Goal: Information Seeking & Learning: Learn about a topic

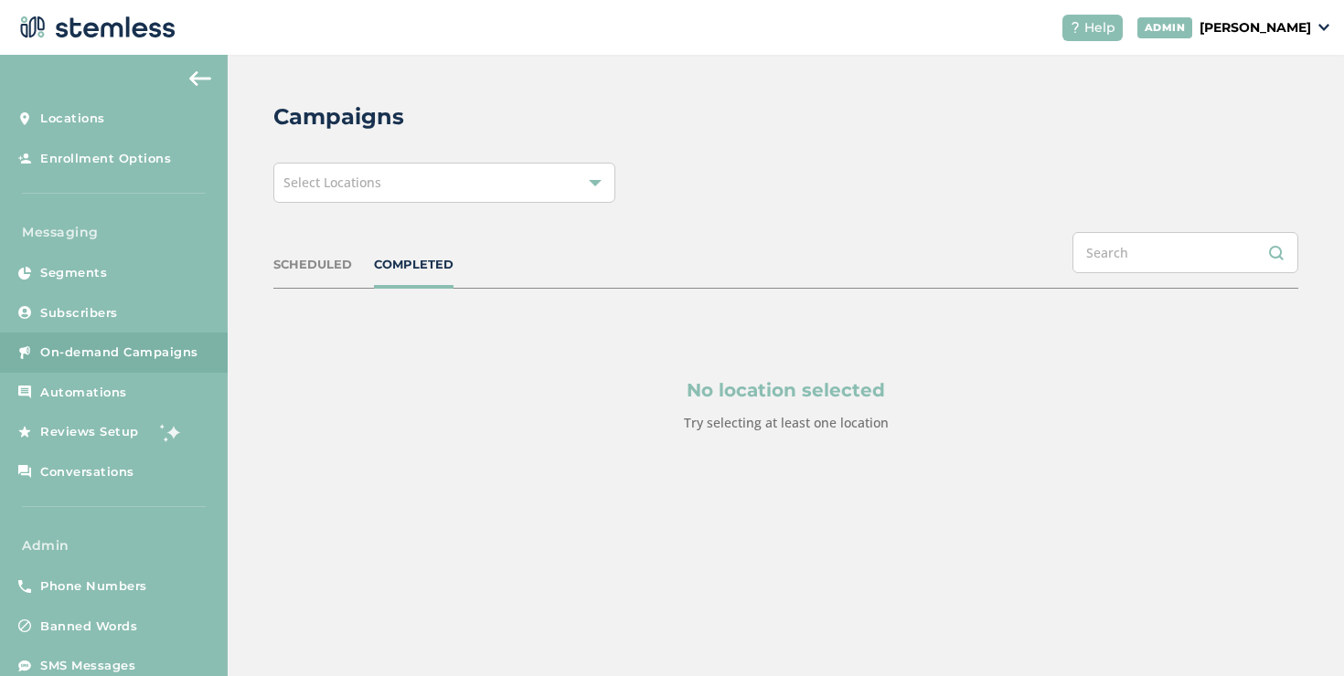
click at [397, 181] on div "Select Locations" at bounding box center [444, 183] width 342 height 40
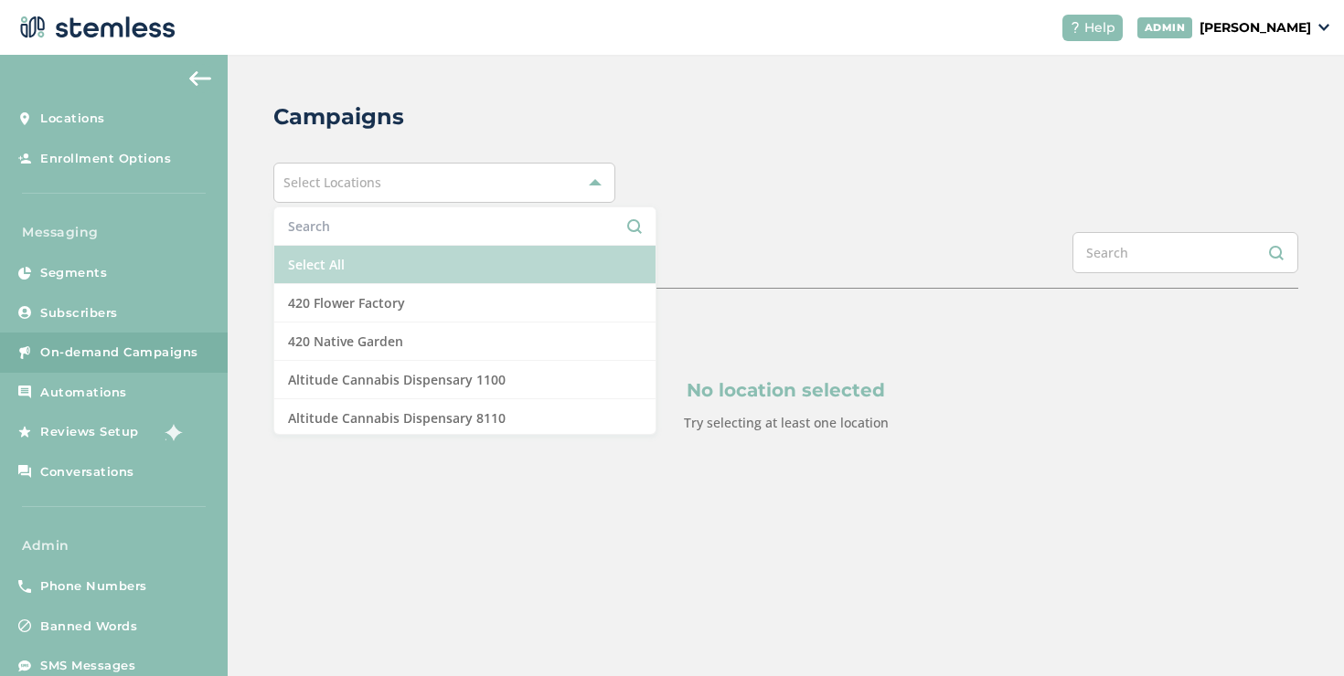
click at [357, 262] on li "Select All" at bounding box center [464, 265] width 381 height 38
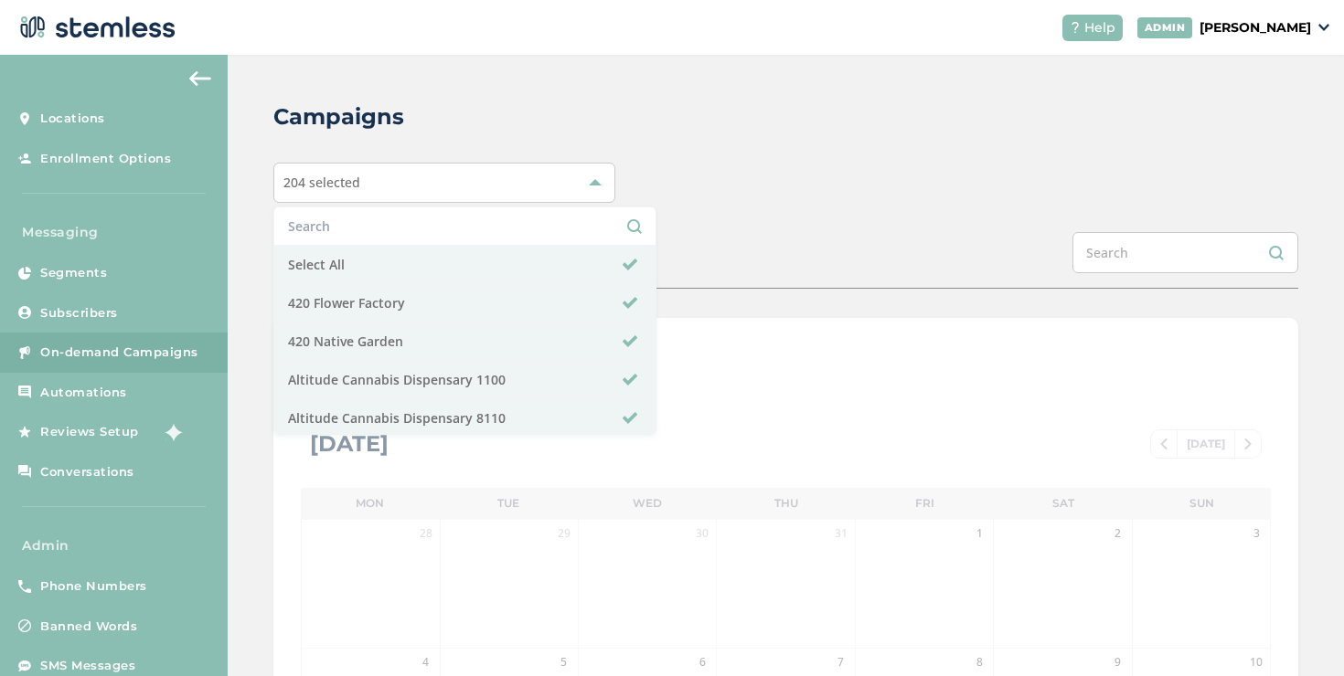
click at [662, 217] on div "Campaigns 204 selected Select All 420 Flower Factory 420 Native Garden Altitude…" at bounding box center [786, 646] width 1116 height 1183
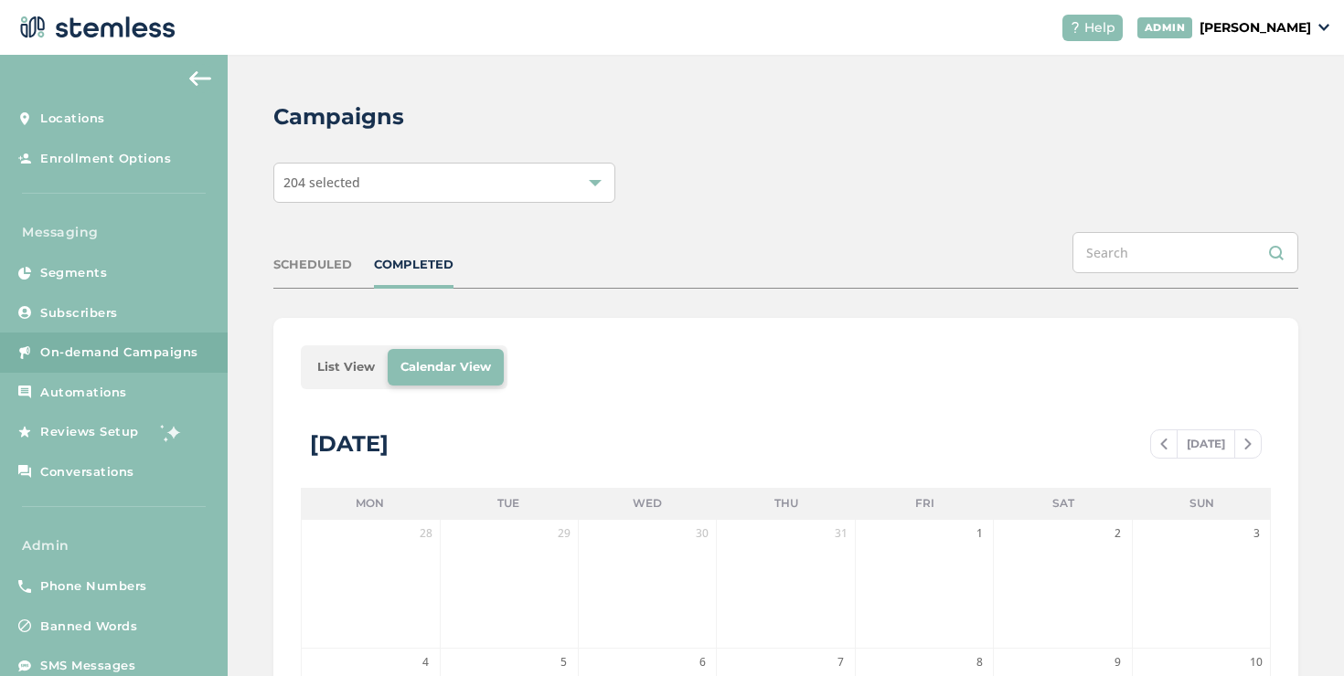
click at [336, 362] on li "List View" at bounding box center [345, 367] width 83 height 37
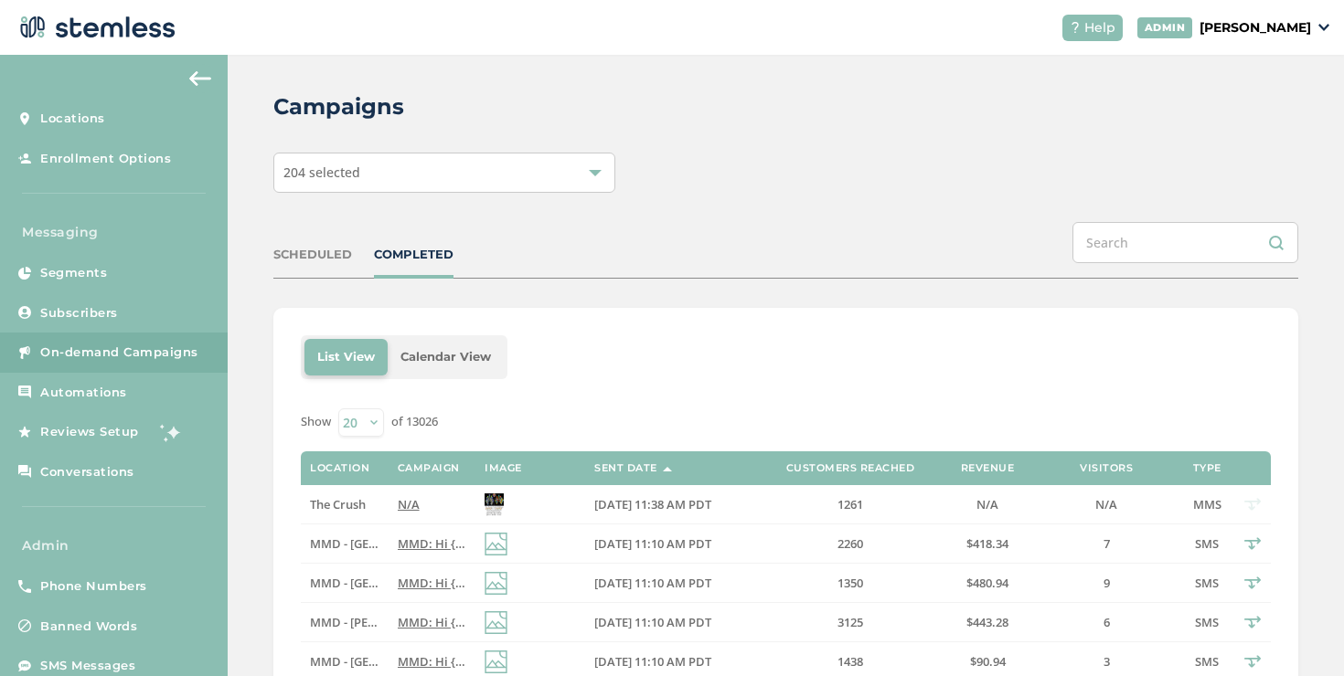
scroll to position [21, 0]
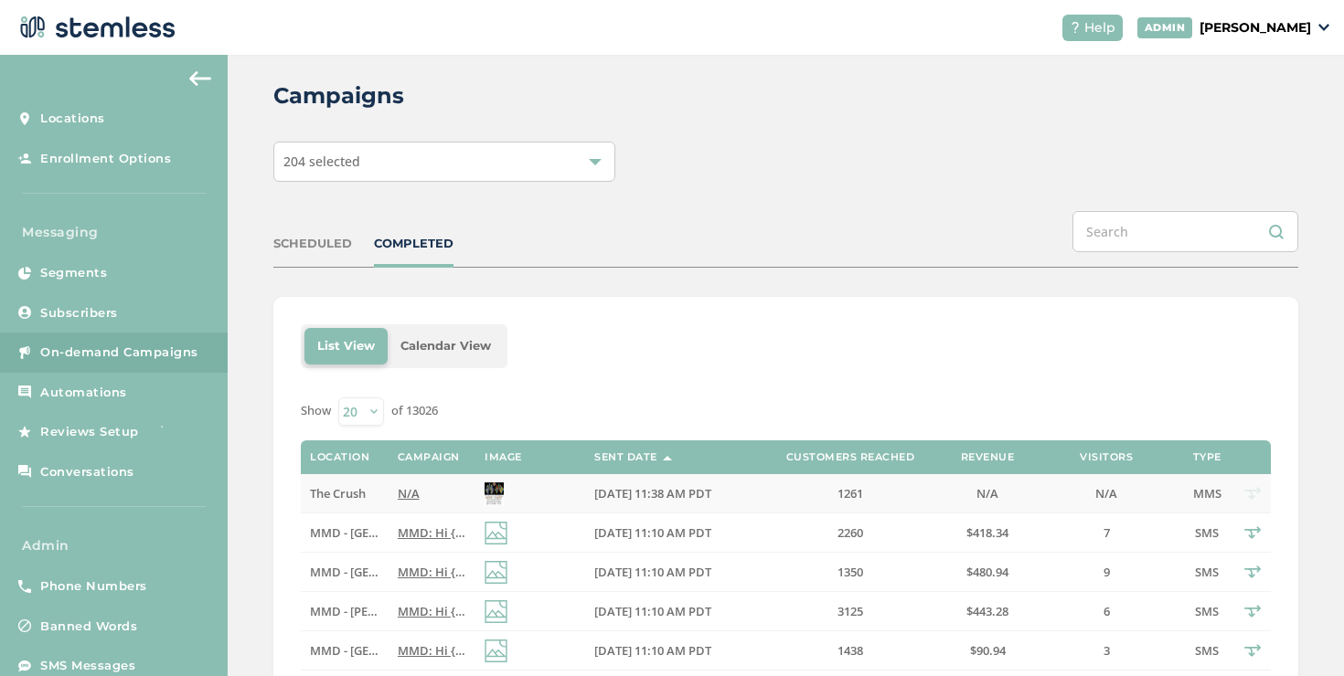
click at [413, 484] on td "N/A" at bounding box center [431, 493] width 87 height 39
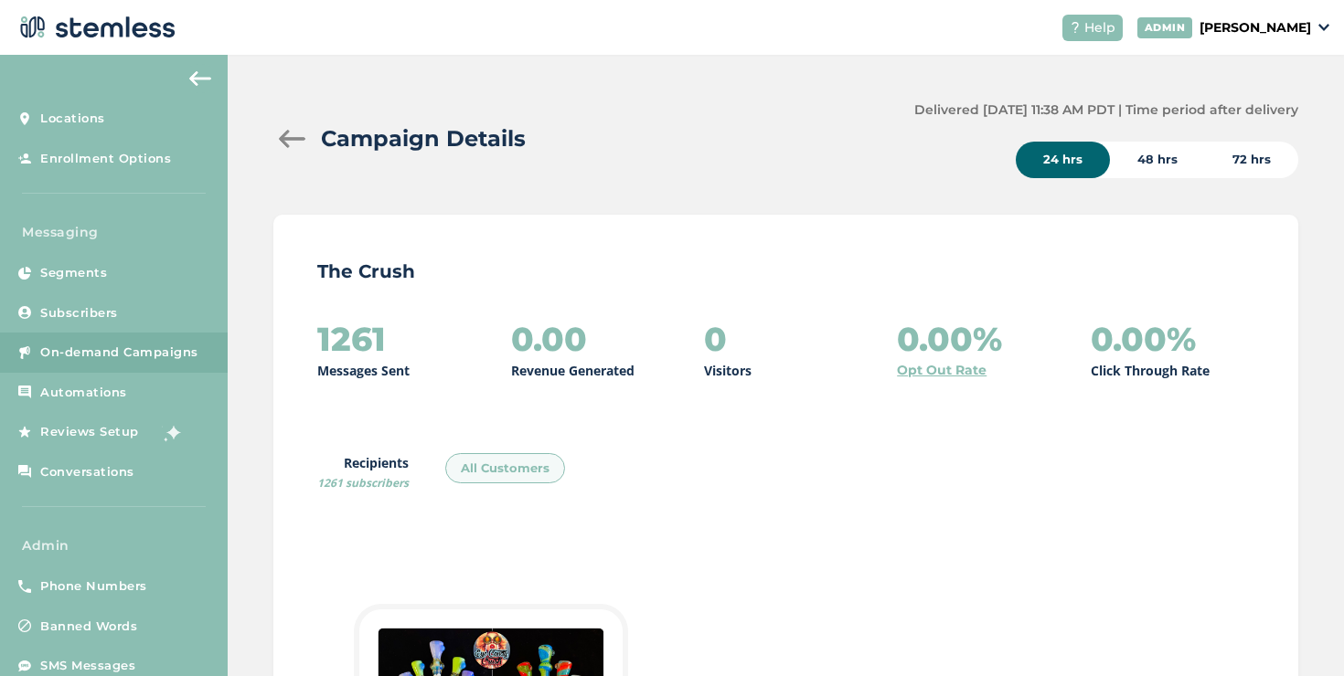
click at [288, 137] on div at bounding box center [291, 139] width 37 height 18
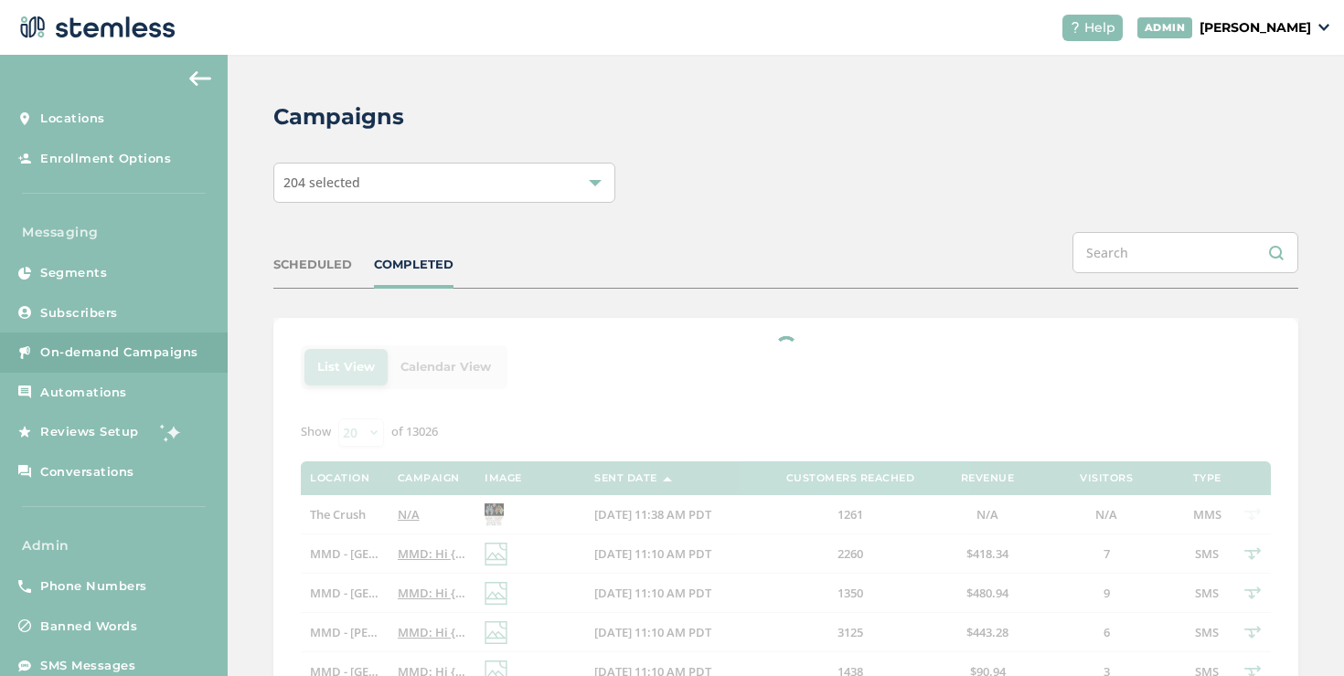
scroll to position [422, 0]
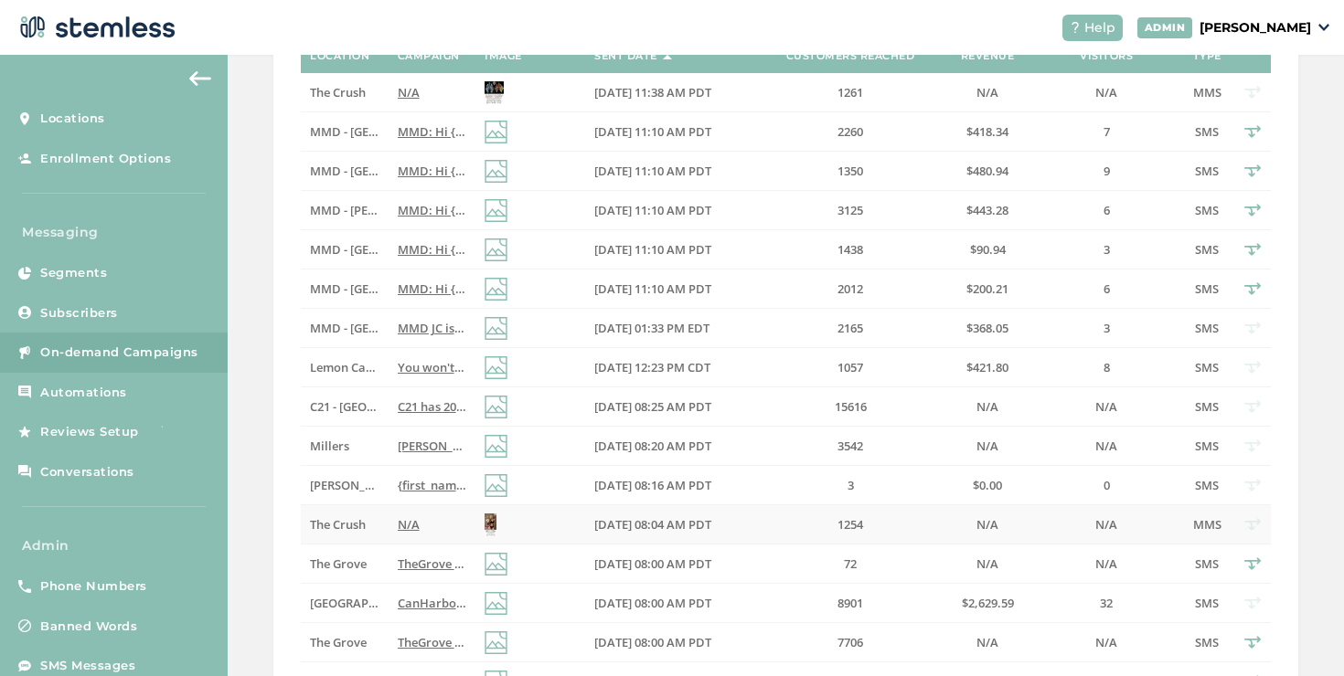
click at [436, 510] on td "N/A" at bounding box center [431, 524] width 87 height 39
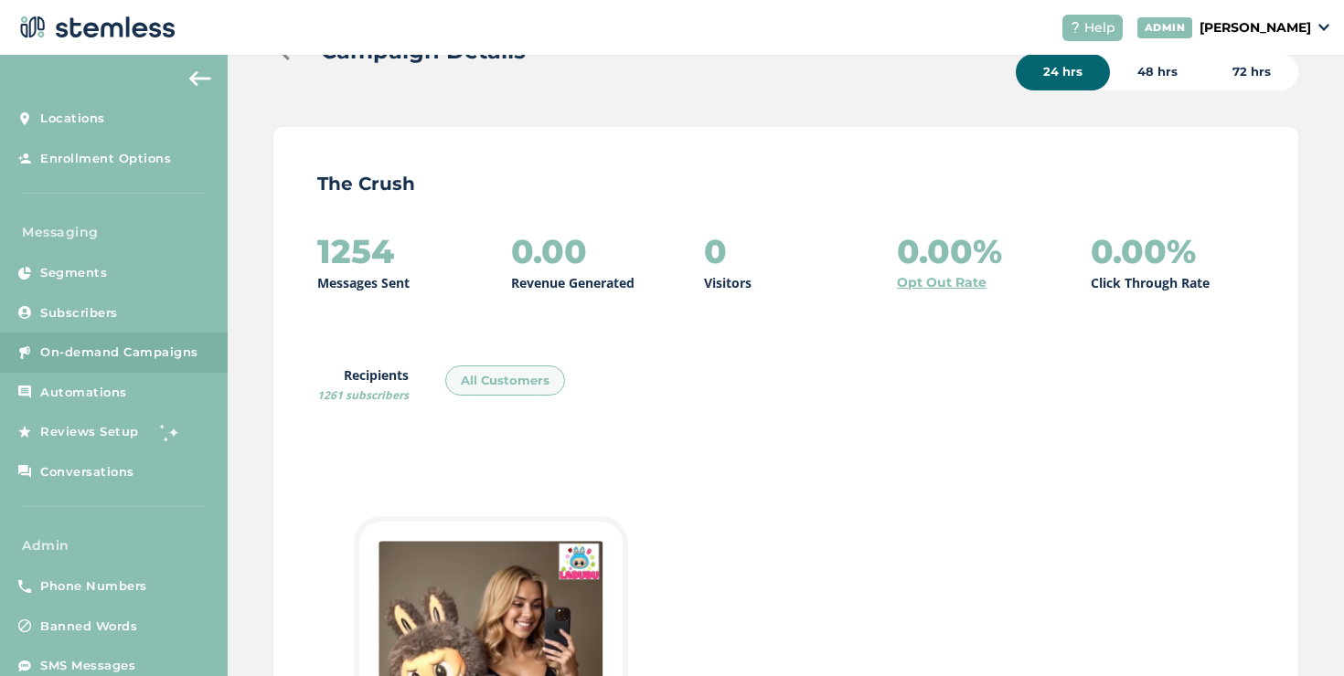
scroll to position [14, 0]
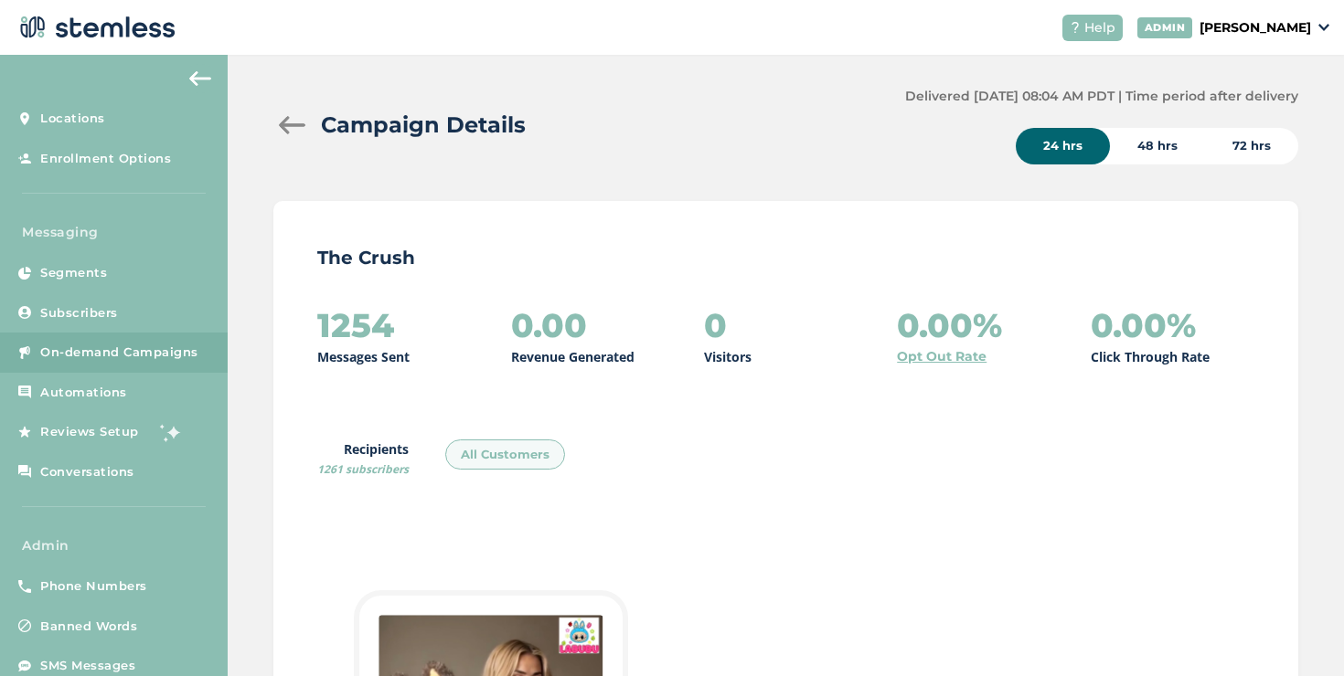
click at [292, 126] on div at bounding box center [291, 125] width 37 height 18
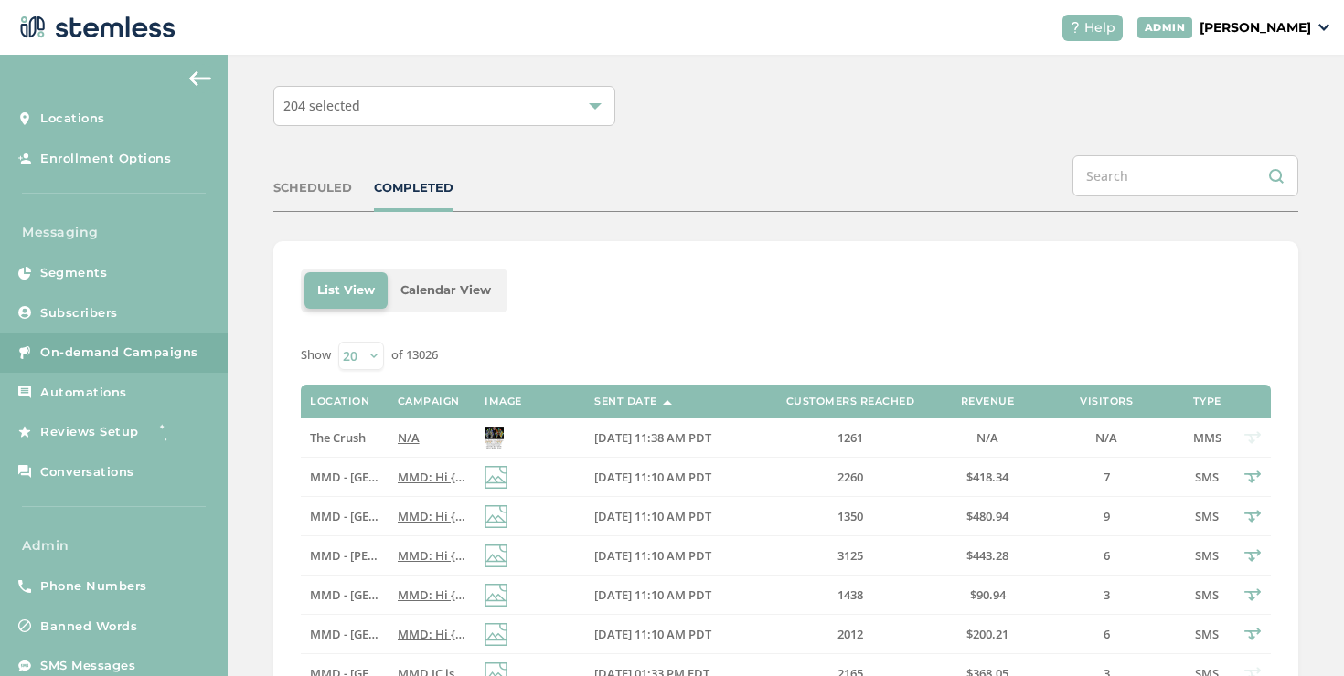
scroll to position [259, 0]
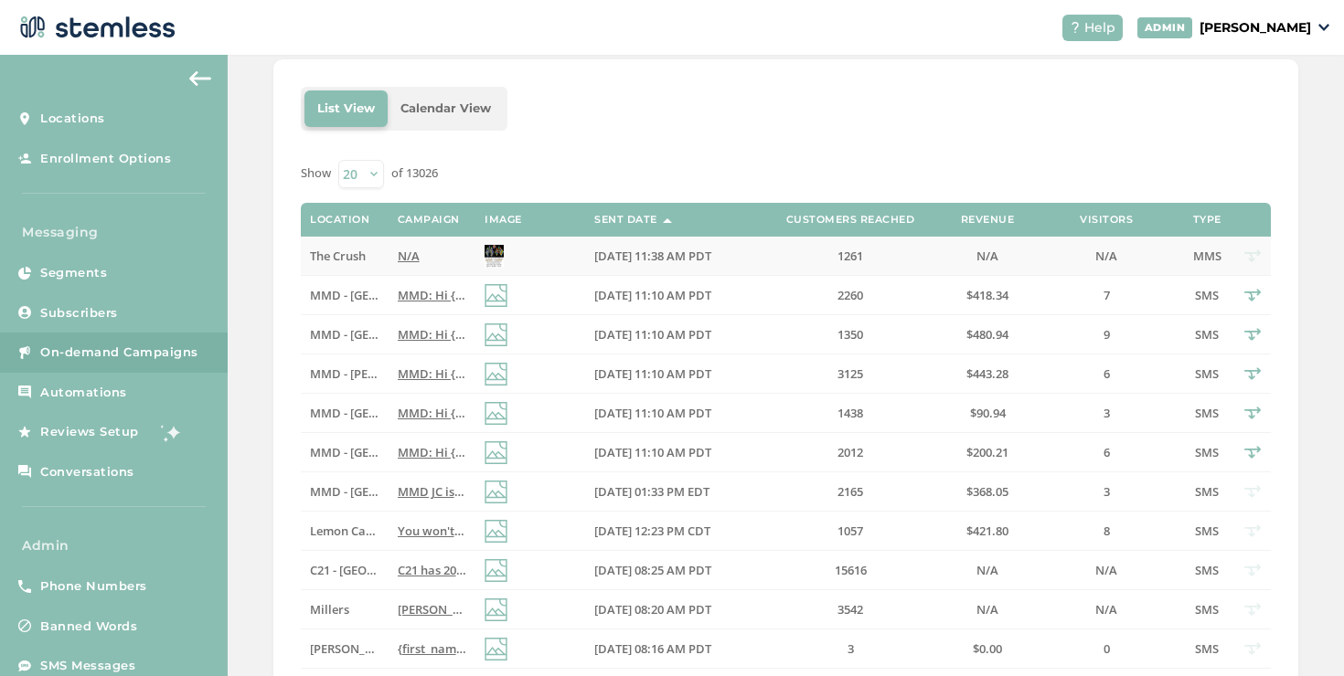
click at [323, 259] on span "The Crush" at bounding box center [338, 256] width 56 height 16
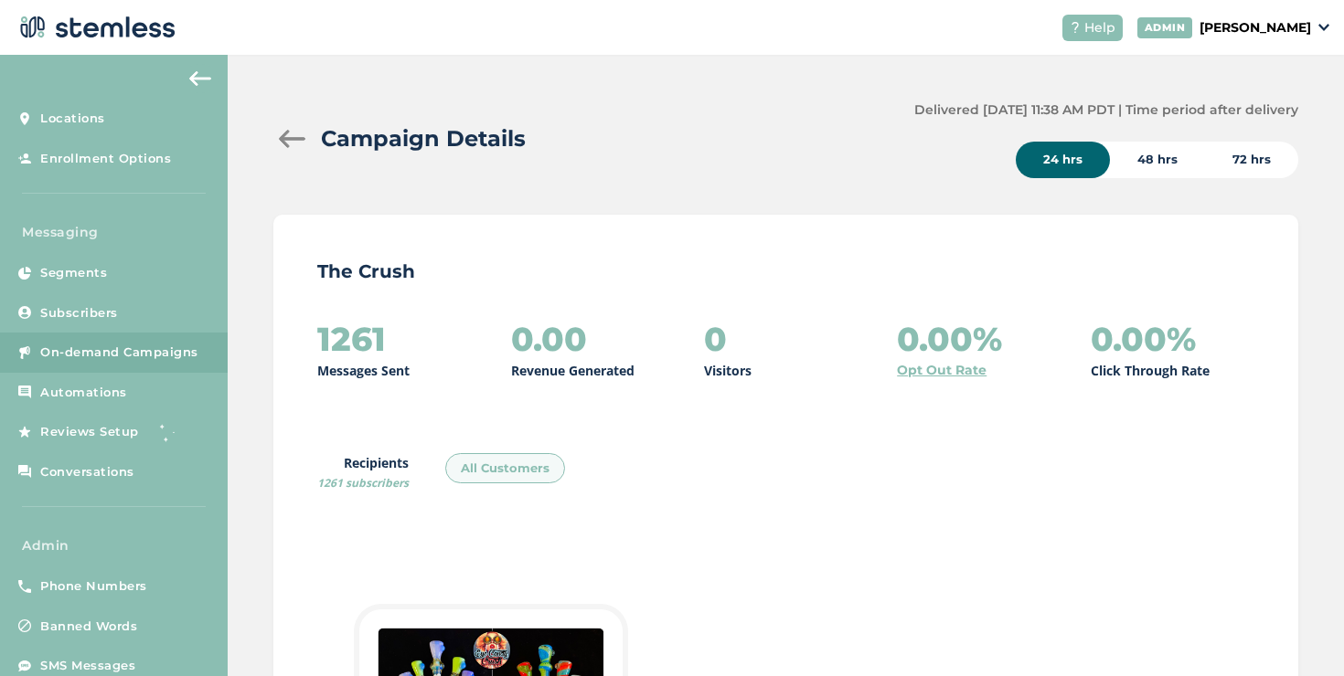
click at [294, 147] on div at bounding box center [291, 139] width 37 height 18
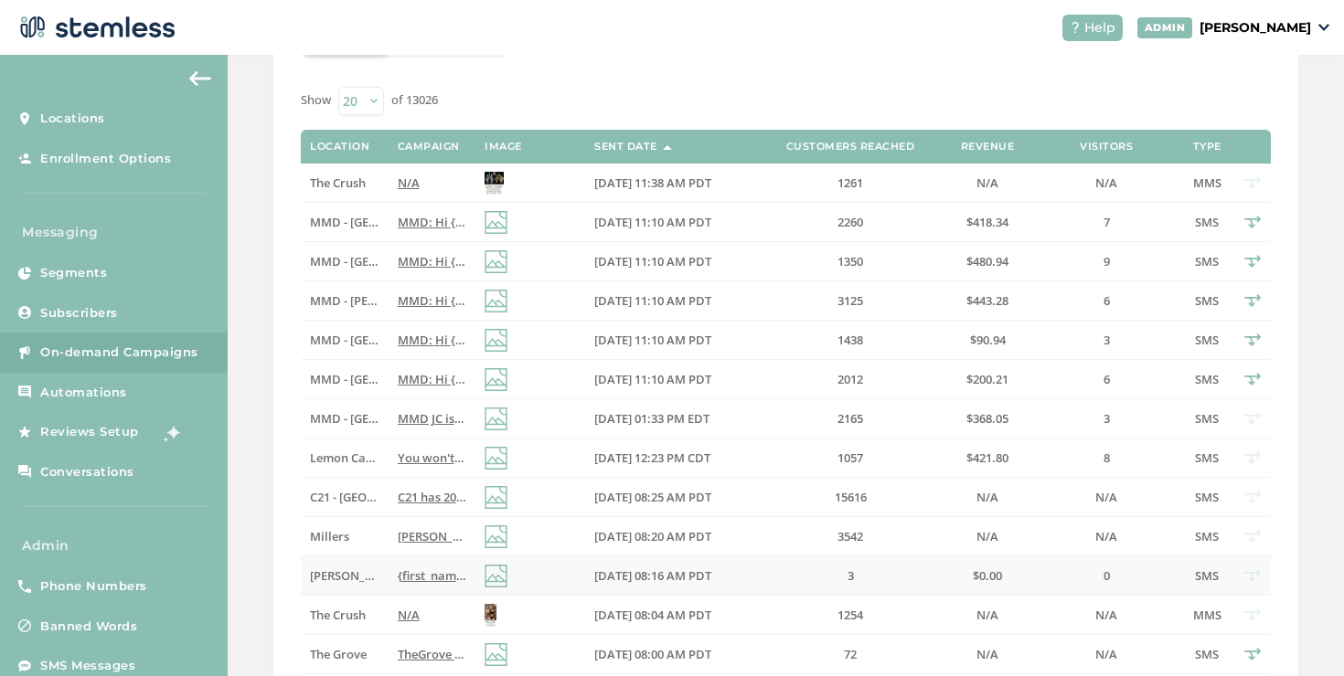
scroll to position [342, 0]
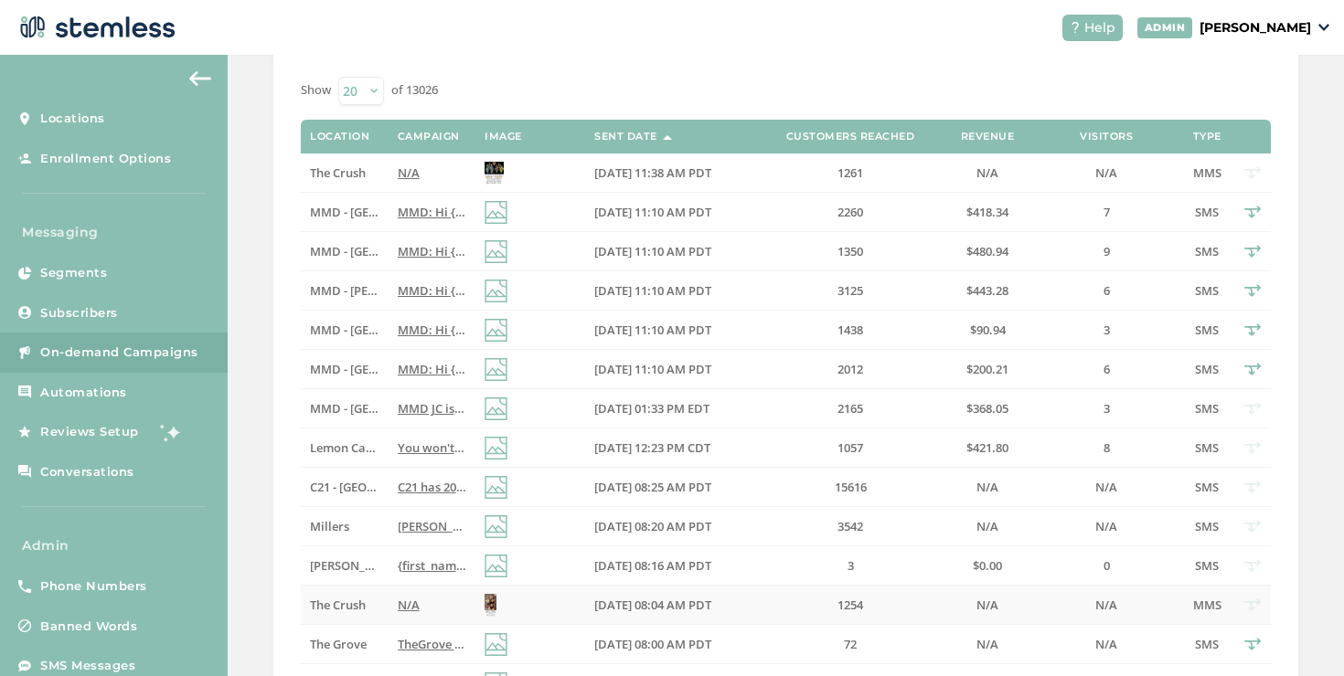
click at [376, 607] on td "The Crush" at bounding box center [344, 605] width 87 height 39
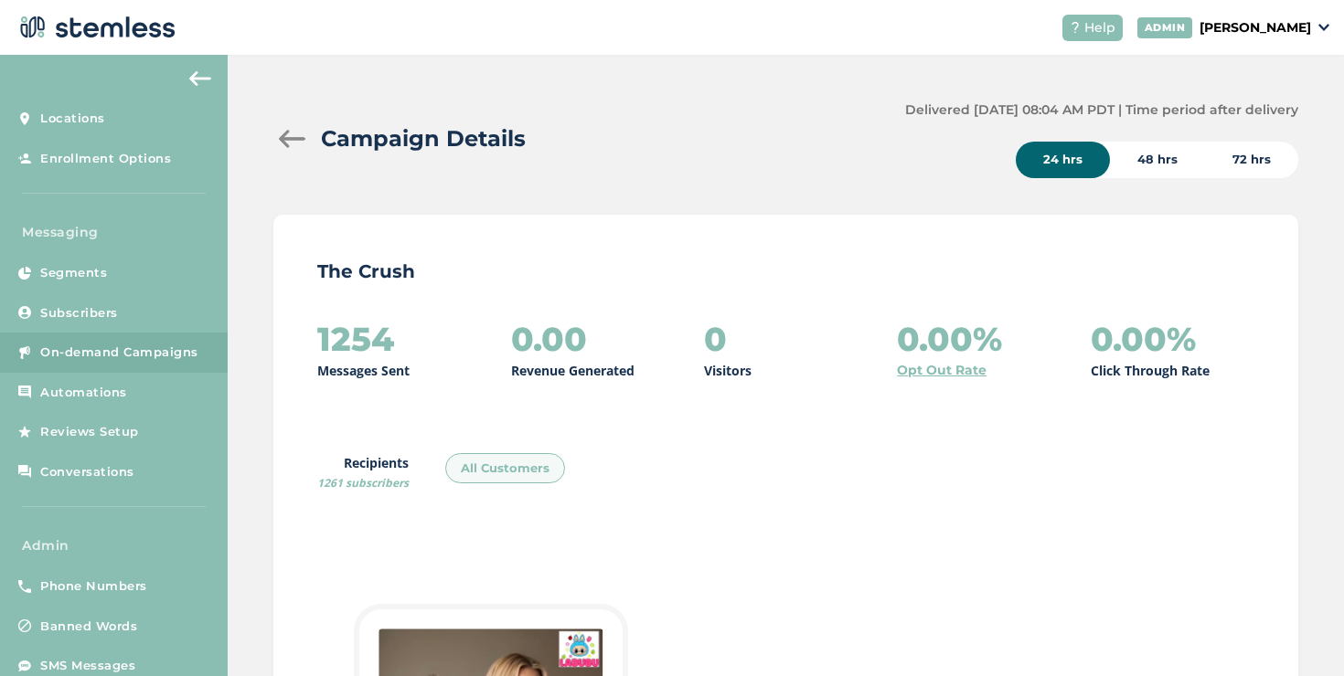
click at [289, 148] on div "Campaign Details" at bounding box center [581, 138] width 617 height 33
click at [288, 143] on div at bounding box center [291, 139] width 37 height 18
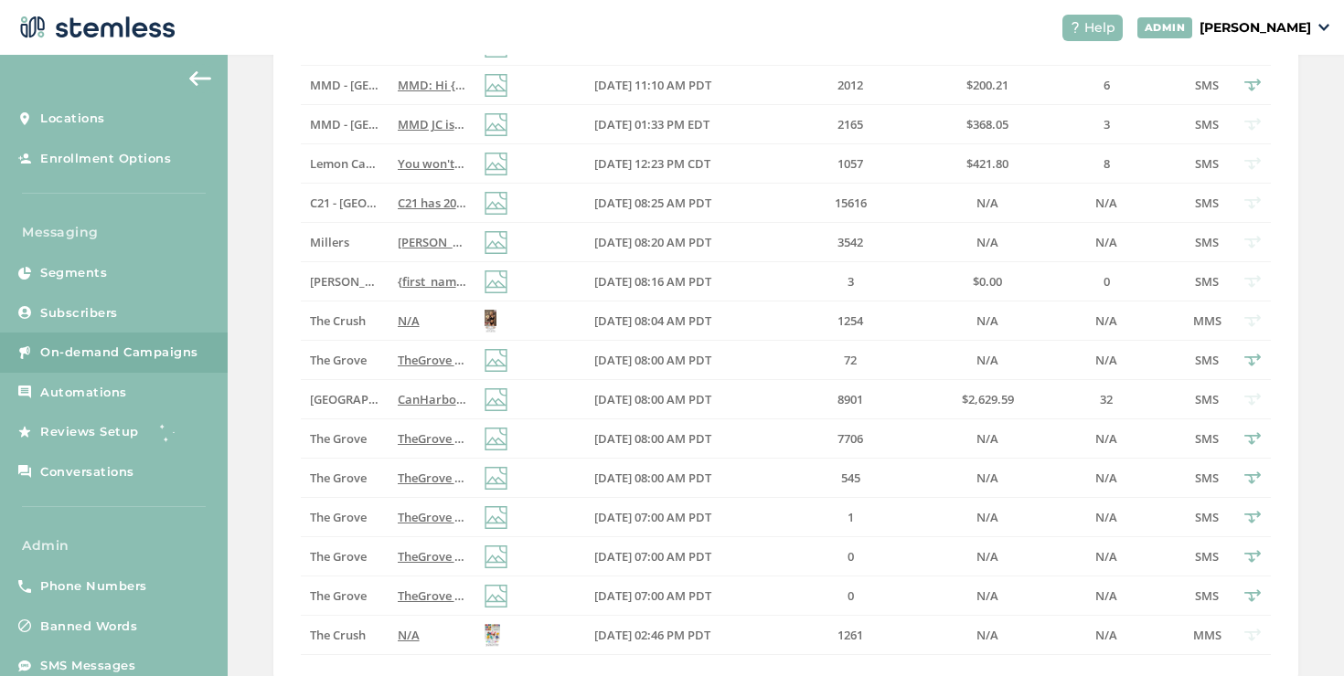
scroll to position [731, 0]
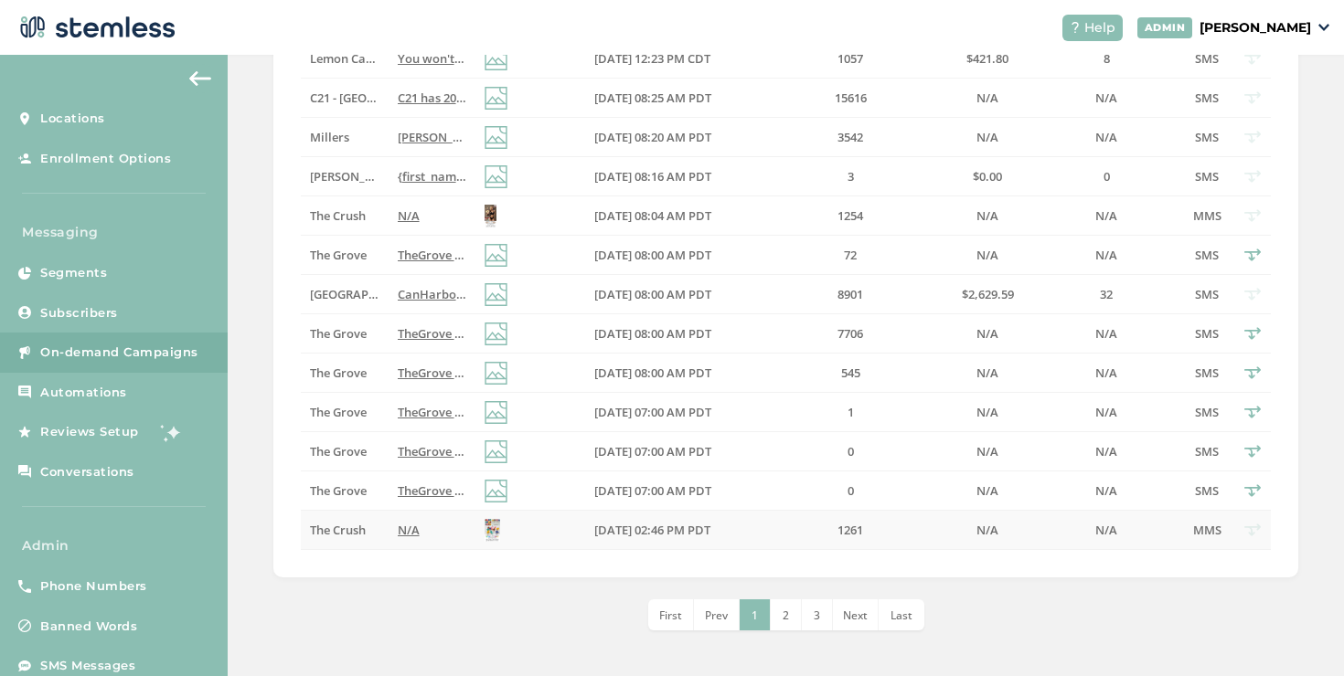
click at [352, 536] on span "The Crush" at bounding box center [338, 530] width 56 height 16
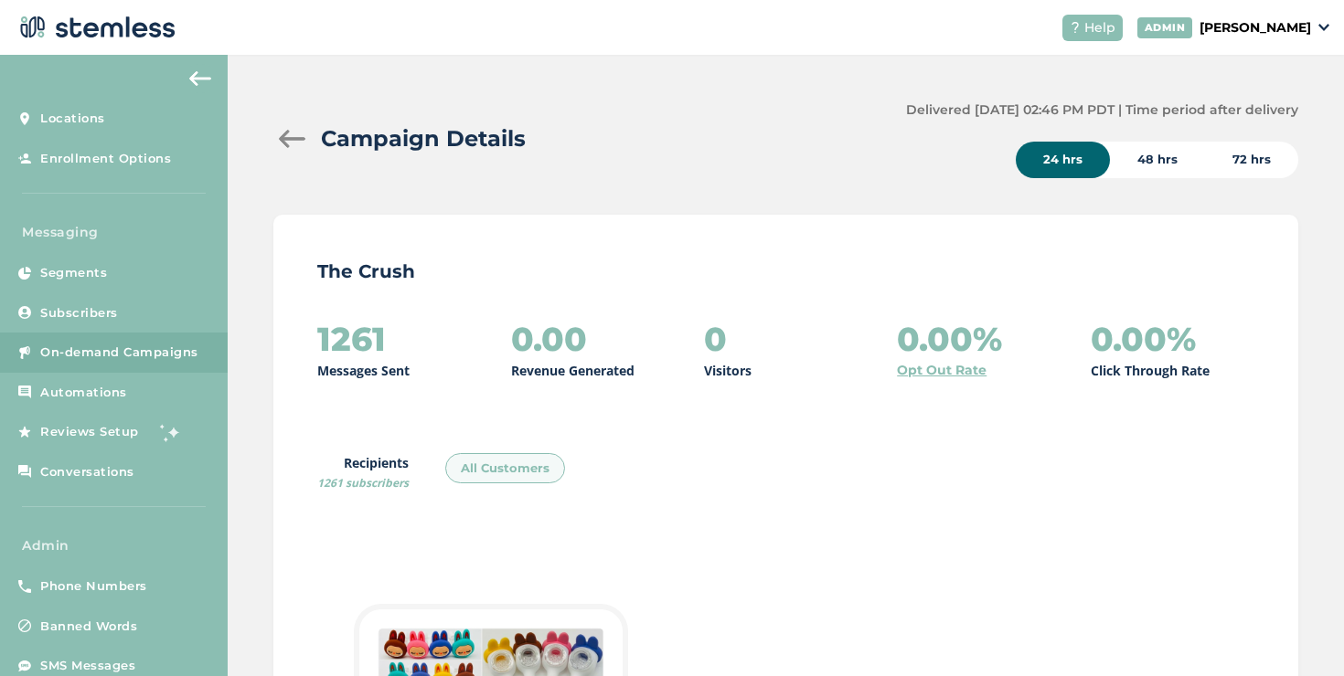
click at [292, 137] on div at bounding box center [291, 139] width 37 height 18
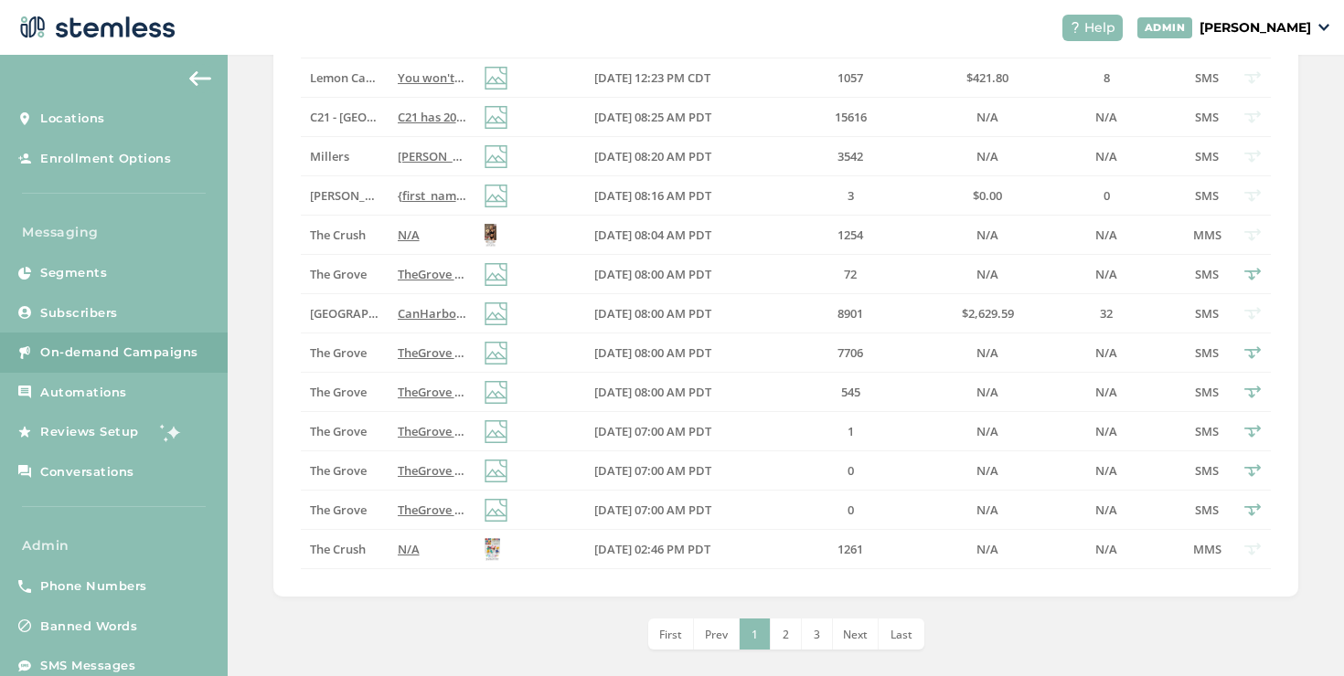
scroll to position [731, 0]
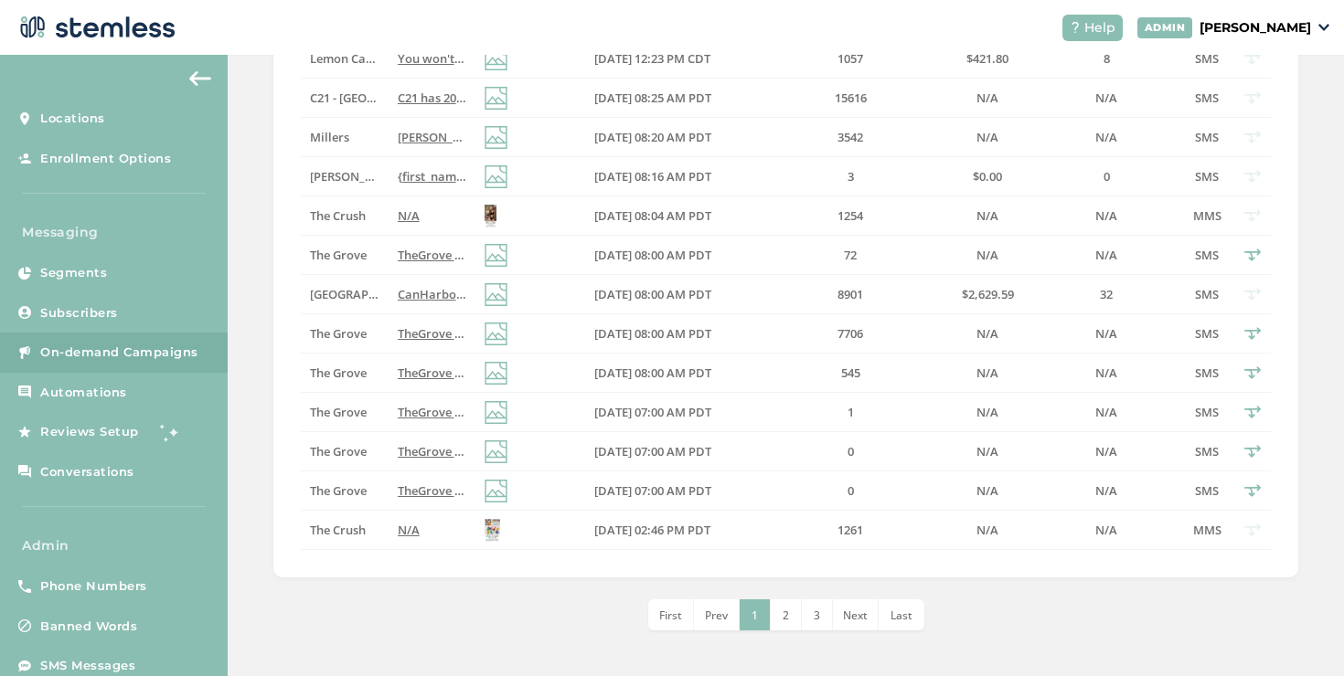
click at [773, 625] on li "2" at bounding box center [785, 615] width 31 height 31
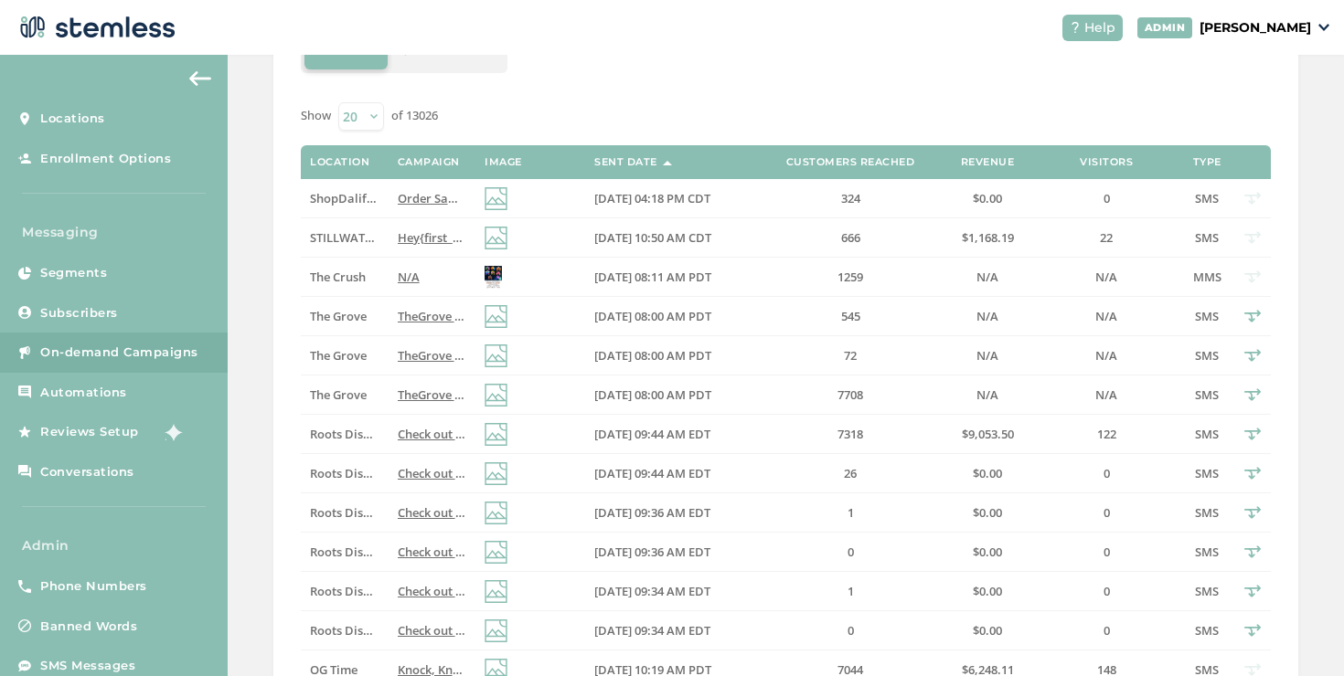
scroll to position [266, 0]
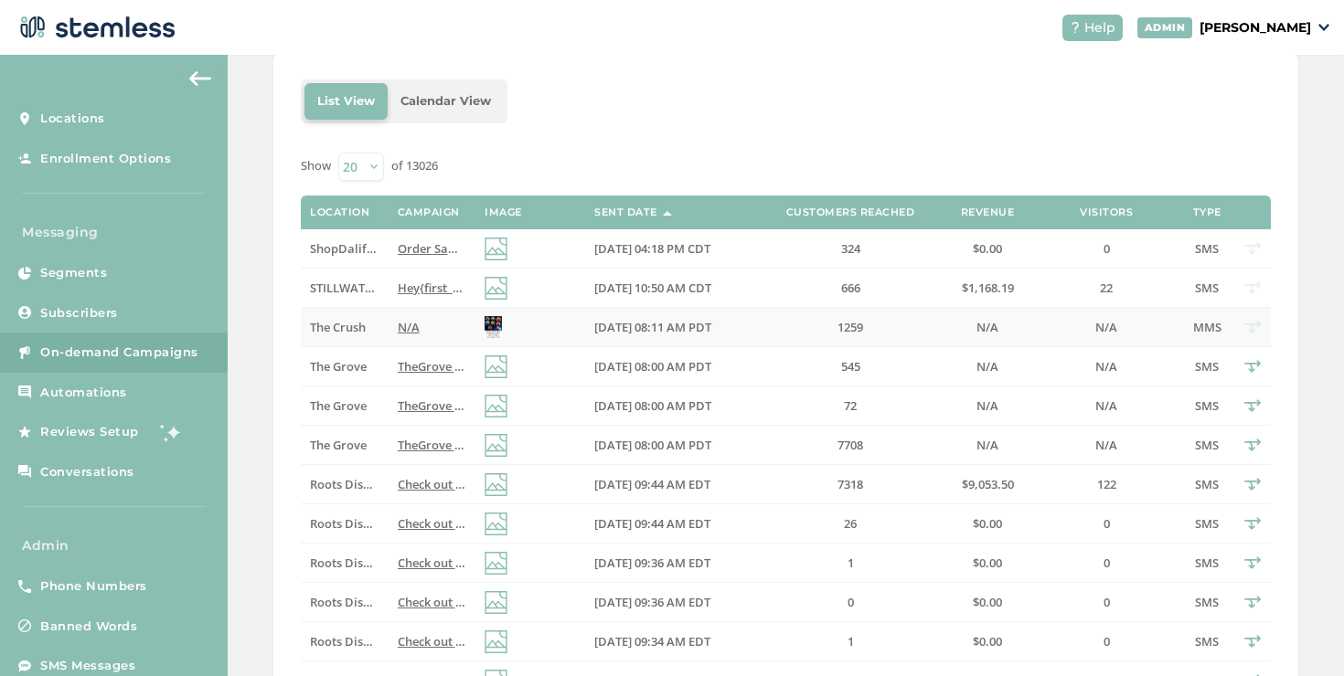
click at [412, 320] on span "N/A" at bounding box center [409, 327] width 22 height 16
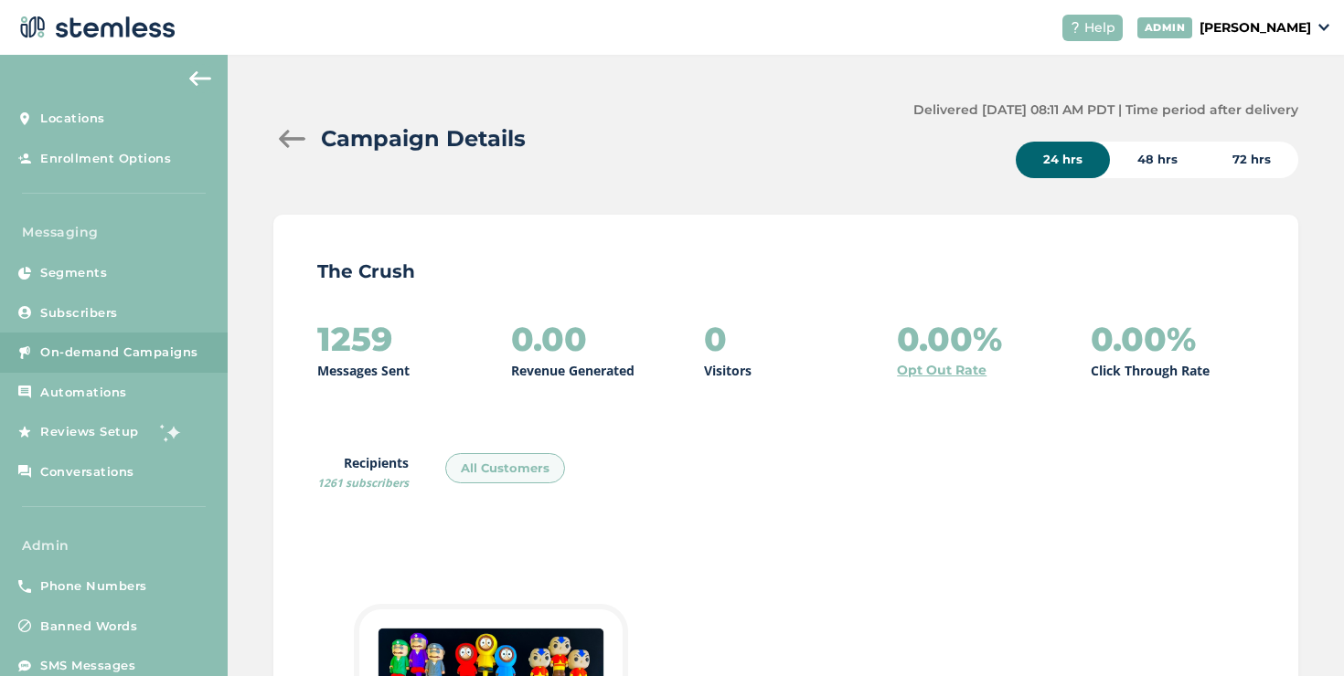
click at [183, 349] on span "On-demand Campaigns" at bounding box center [119, 353] width 158 height 18
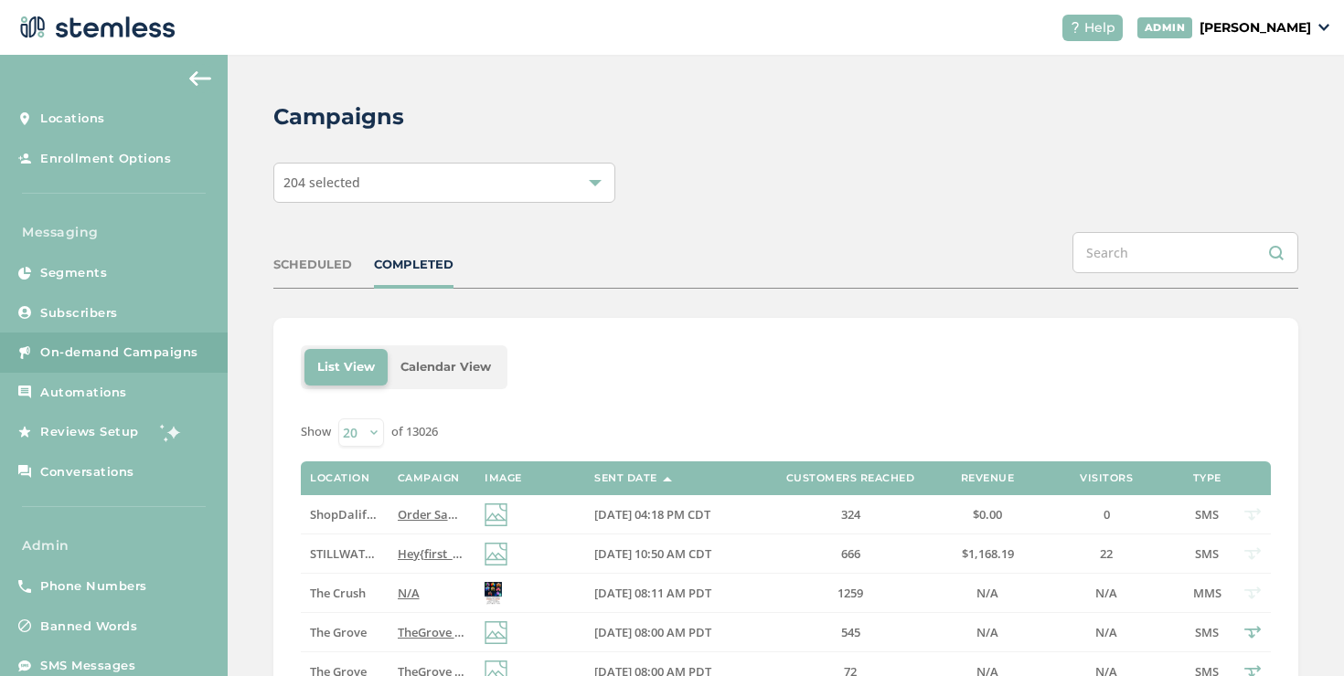
click at [404, 271] on div "COMPLETED" at bounding box center [414, 265] width 80 height 18
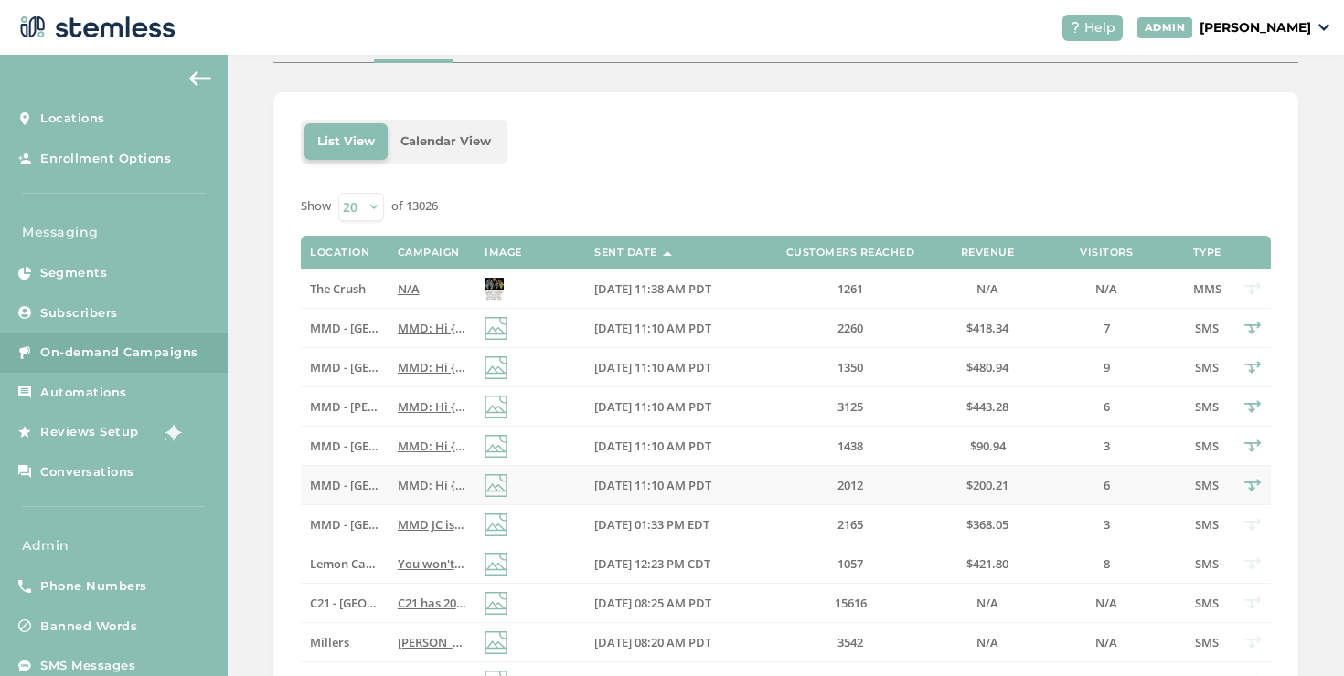
scroll to position [278, 0]
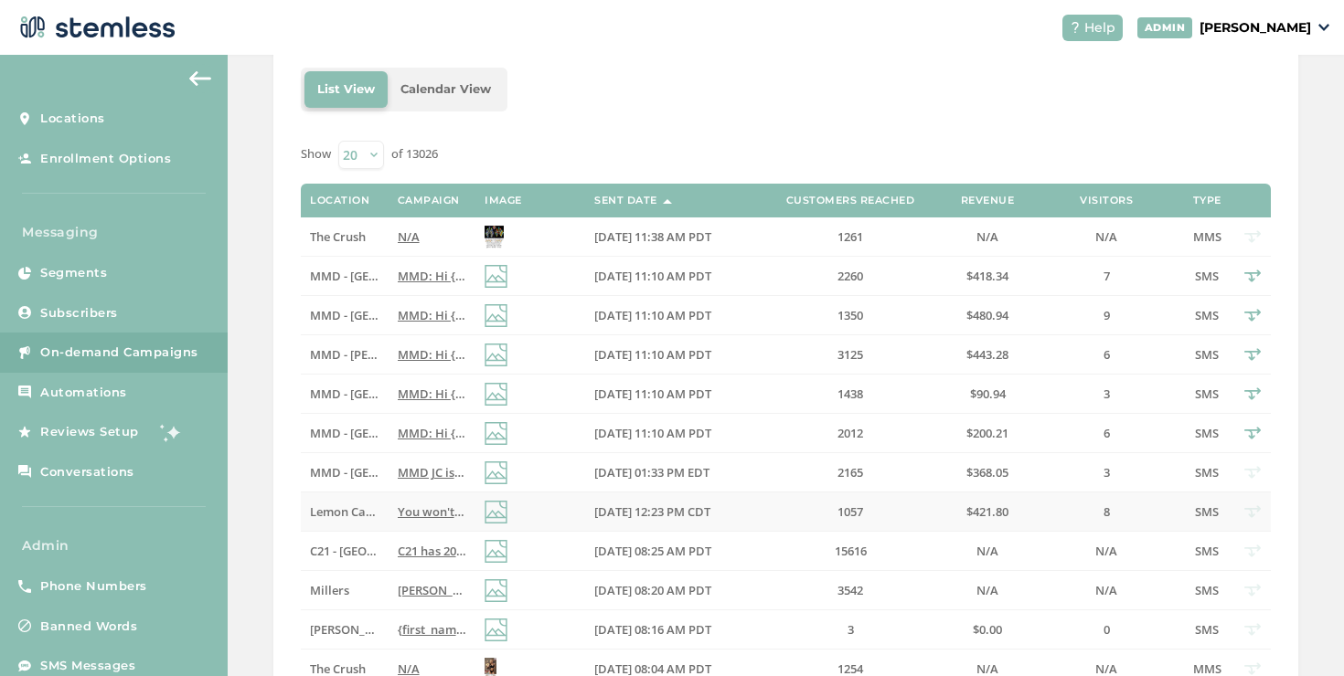
click at [378, 511] on td "Lemon Cannabis Glenpool" at bounding box center [344, 512] width 87 height 39
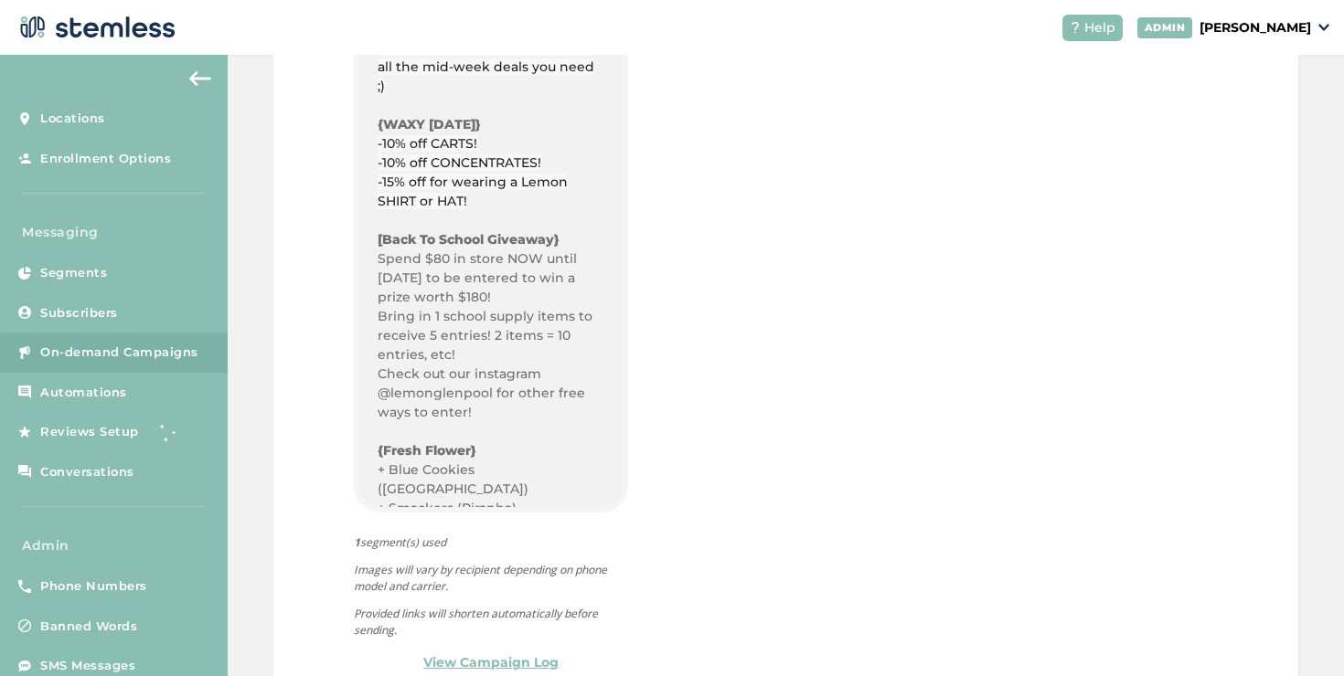
scroll to position [364, 0]
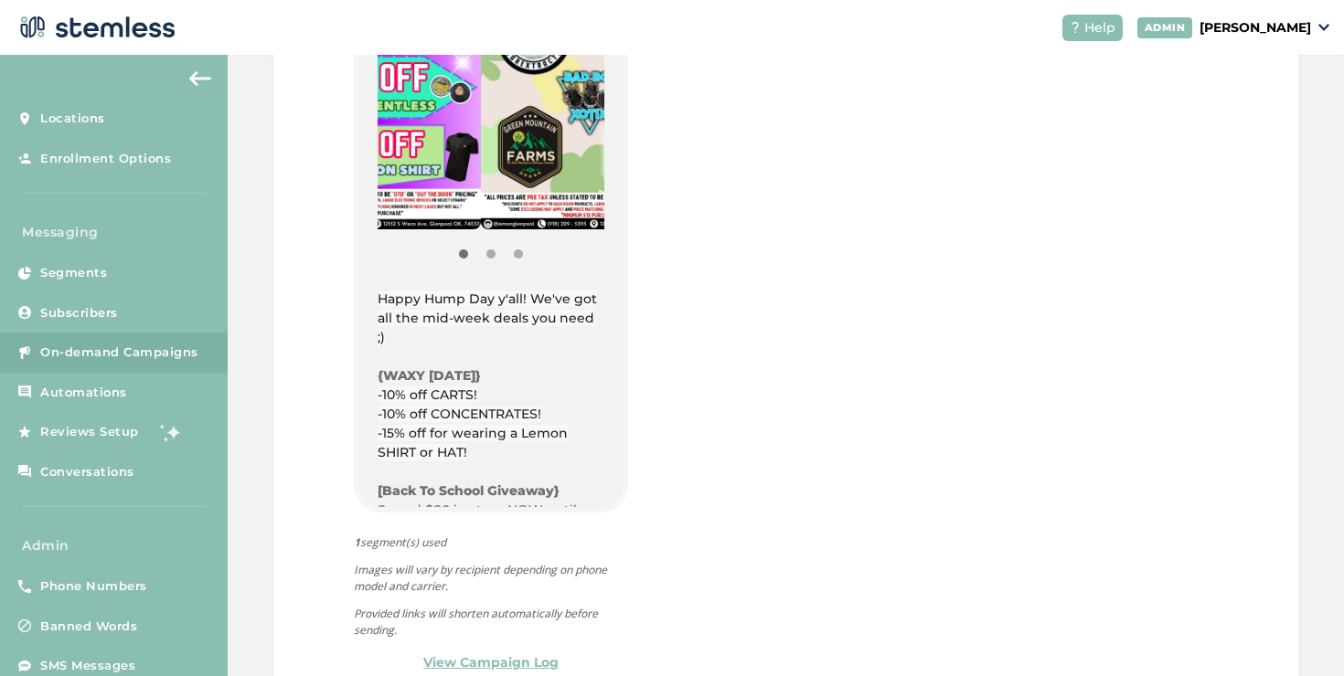
drag, startPoint x: 519, startPoint y: 191, endPoint x: 403, endPoint y: 193, distance: 116.1
click at [405, 193] on img at bounding box center [372, 36] width 217 height 385
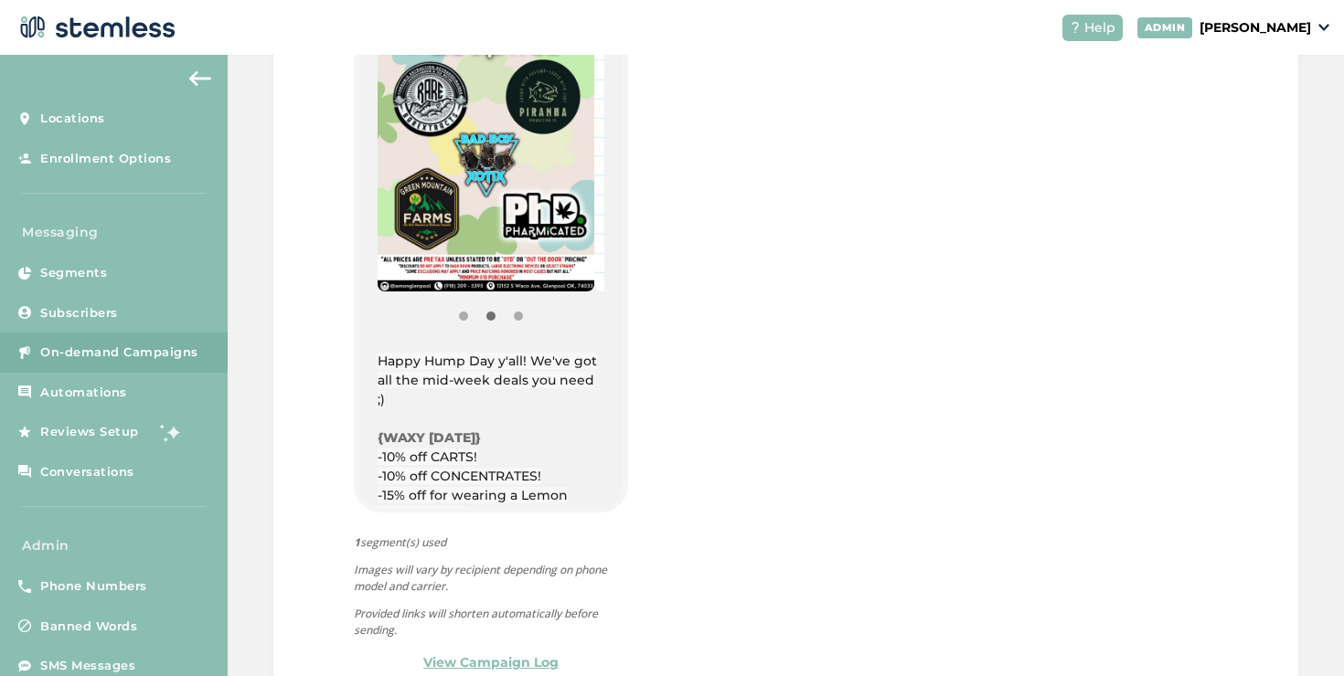
scroll to position [200, 0]
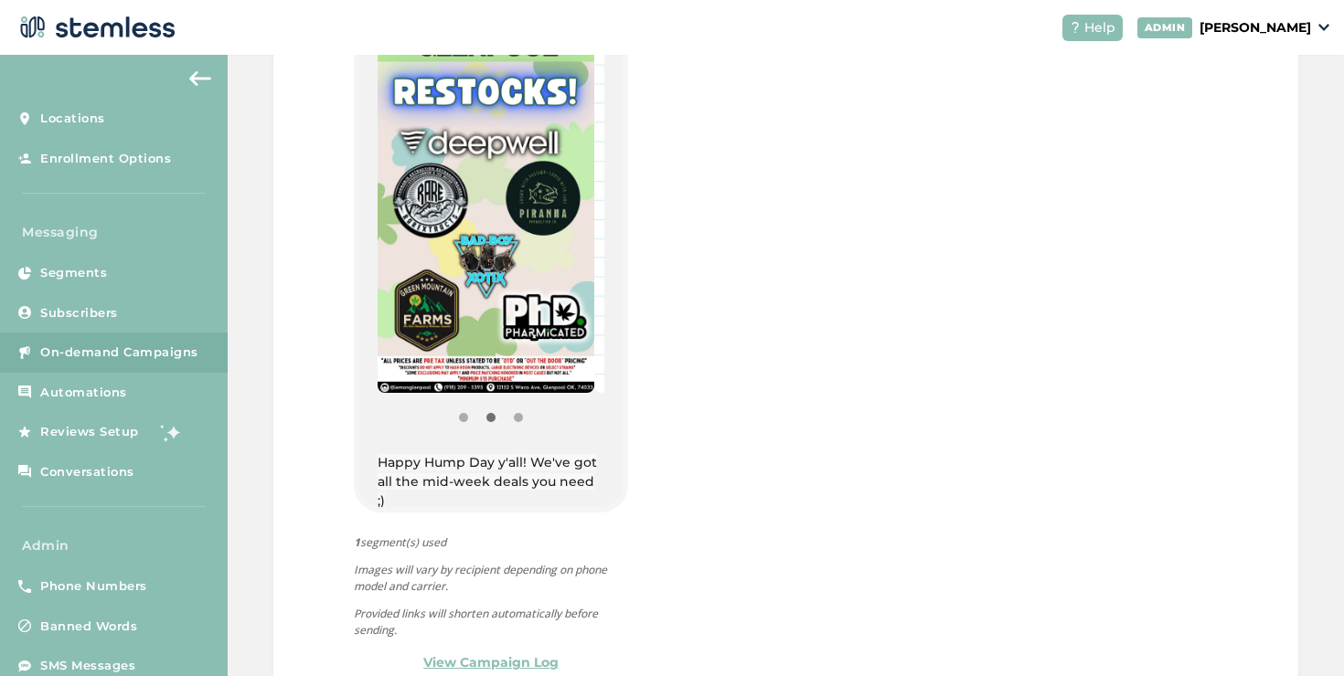
drag, startPoint x: 513, startPoint y: 269, endPoint x: 369, endPoint y: 271, distance: 143.5
click at [377, 271] on div "{Store Logo} {Store Name} Happy Hump Day y'all! We've got all the mid-week deal…" at bounding box center [490, 269] width 263 height 475
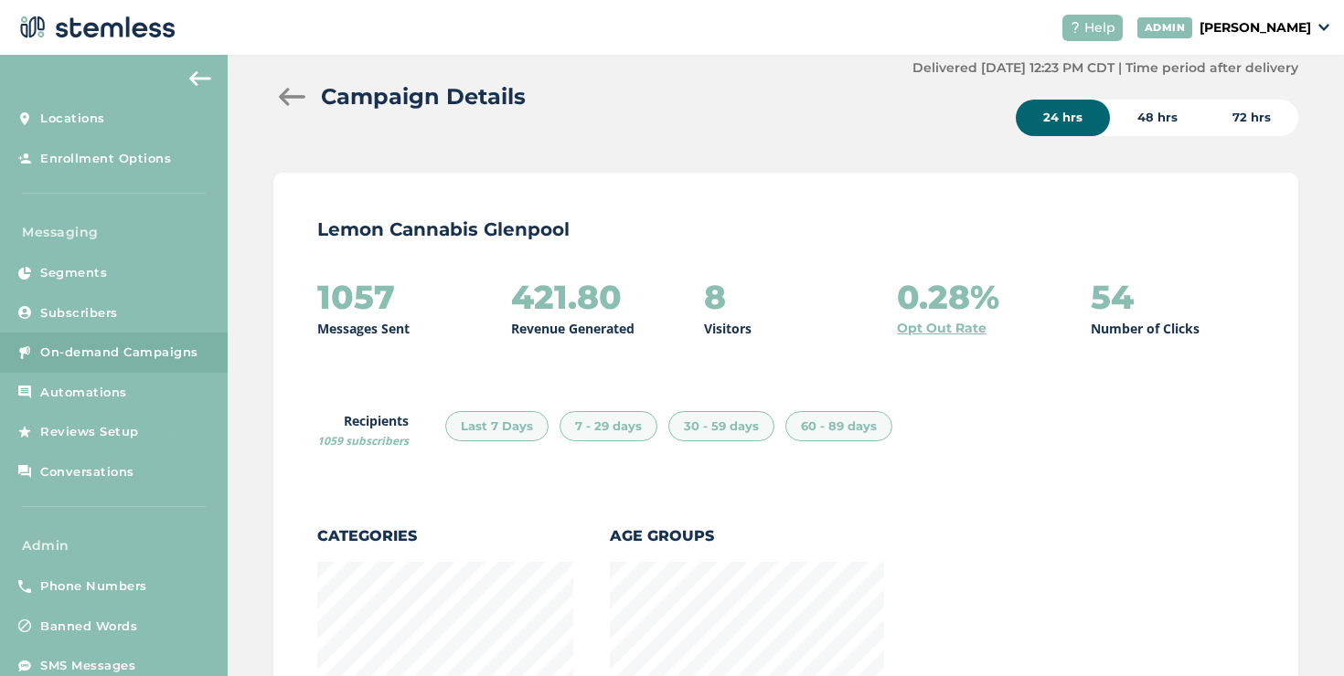
scroll to position [0, 0]
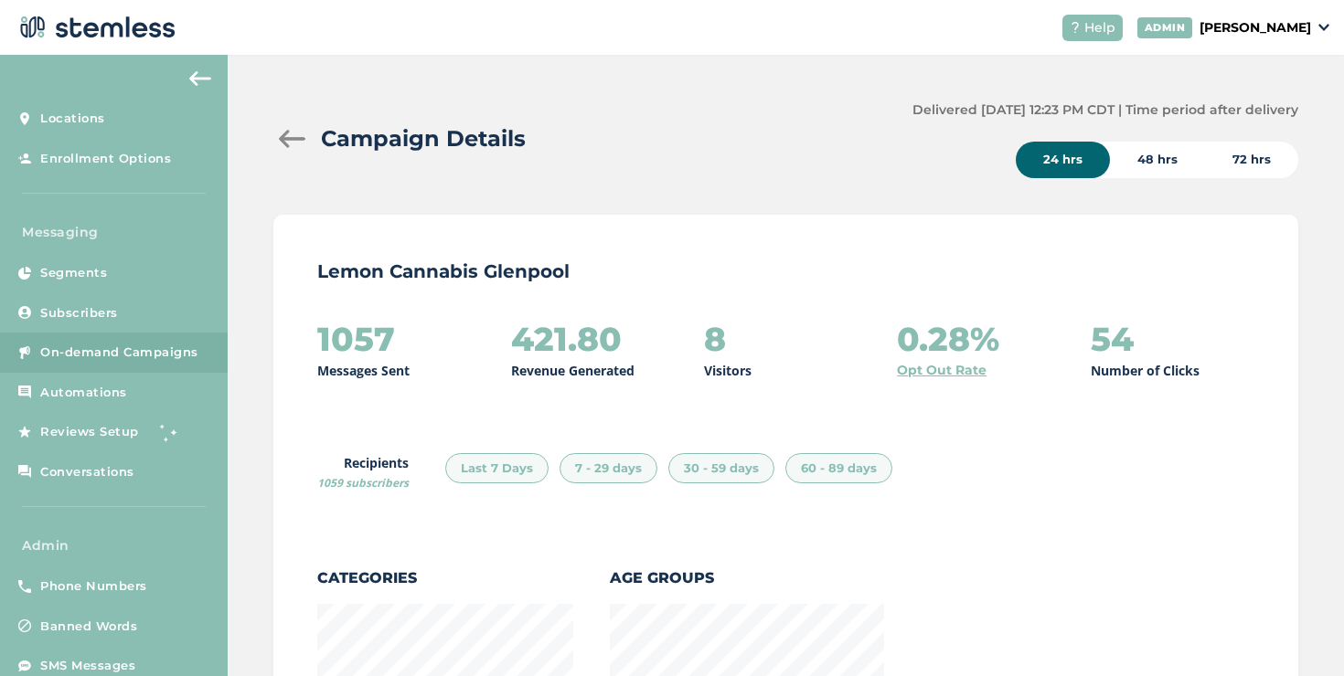
click at [296, 135] on div at bounding box center [291, 139] width 37 height 18
